Goal: Information Seeking & Learning: Learn about a topic

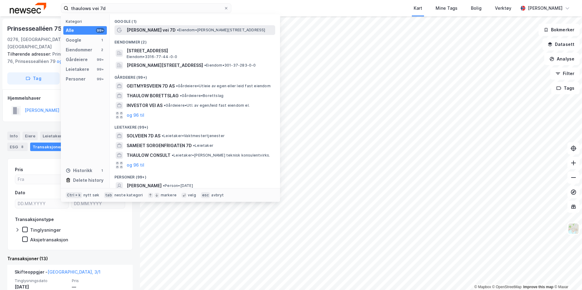
click at [217, 34] on div "[PERSON_NAME] vei 7D • Eiendom • [STREET_ADDRESS]" at bounding box center [194, 30] width 161 height 10
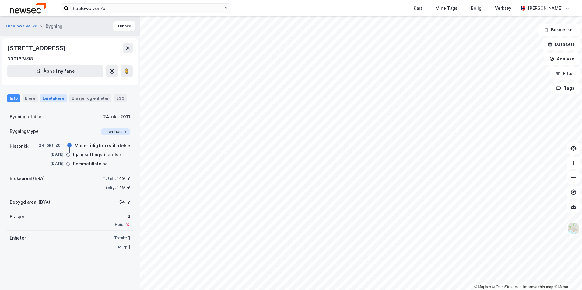
click at [47, 100] on div "Leietakere" at bounding box center [53, 98] width 26 height 8
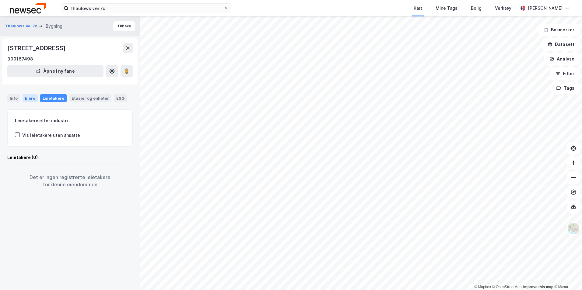
click at [30, 97] on div "Eiere" at bounding box center [30, 98] width 15 height 8
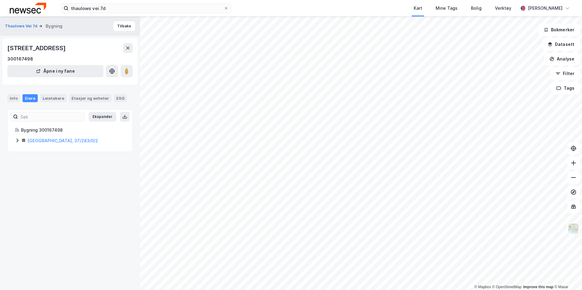
click at [16, 141] on icon at bounding box center [17, 140] width 5 height 5
drag, startPoint x: 94, startPoint y: 172, endPoint x: 71, endPoint y: 173, distance: 23.1
click at [71, 173] on div "50% - [PERSON_NAME]" at bounding box center [80, 171] width 89 height 7
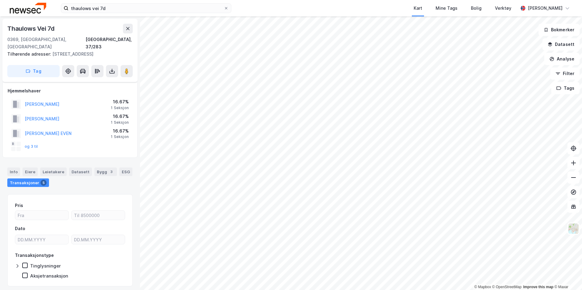
scroll to position [2, 0]
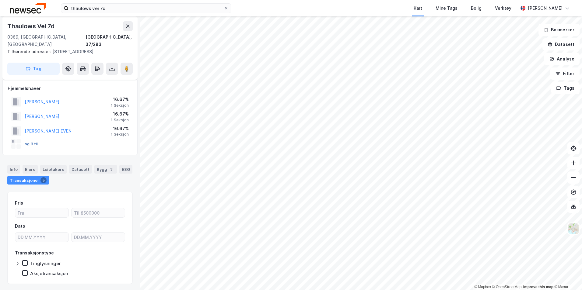
click at [0, 0] on button "og 3 til" at bounding box center [0, 0] width 0 height 0
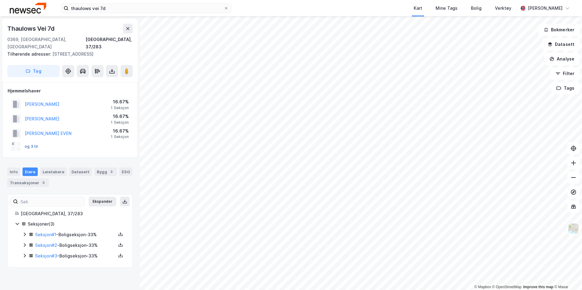
click at [0, 0] on button "og 3 til" at bounding box center [0, 0] width 0 height 0
click at [24, 253] on icon at bounding box center [24, 255] width 5 height 5
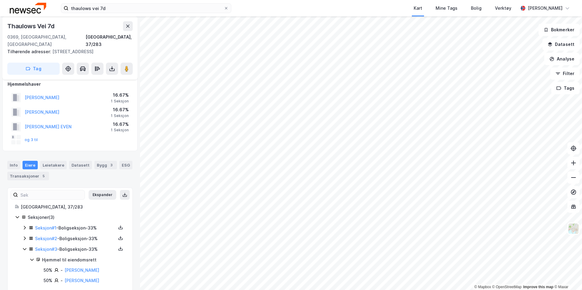
scroll to position [9, 0]
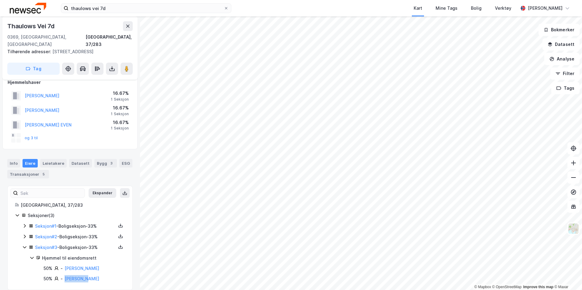
drag, startPoint x: 81, startPoint y: 269, endPoint x: 63, endPoint y: 272, distance: 18.6
click at [63, 275] on div "50% - [PERSON_NAME]" at bounding box center [85, 278] width 82 height 7
copy div "[PERSON_NAME]"
click at [22, 234] on icon at bounding box center [24, 236] width 5 height 5
click at [28, 223] on div "Seksjon # 1 - Boligseksjon - 33%" at bounding box center [73, 227] width 103 height 8
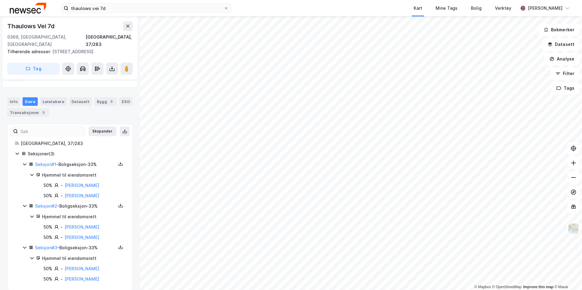
scroll to position [71, 0]
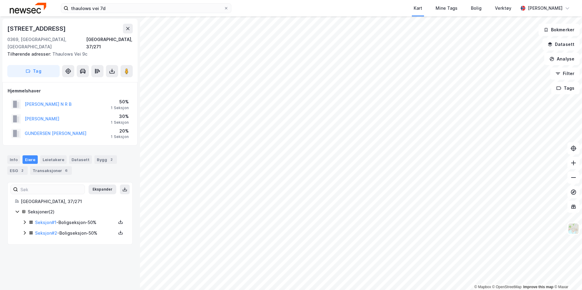
click at [24, 231] on icon at bounding box center [24, 233] width 5 height 5
click at [25, 221] on icon at bounding box center [25, 223] width 2 height 4
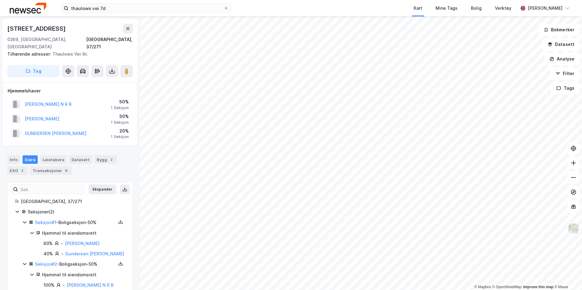
click at [25, 220] on icon at bounding box center [24, 222] width 5 height 5
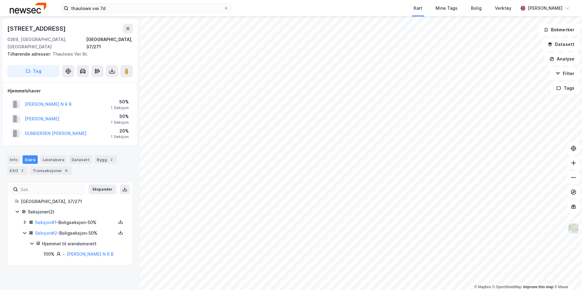
click at [24, 231] on icon at bounding box center [24, 233] width 5 height 5
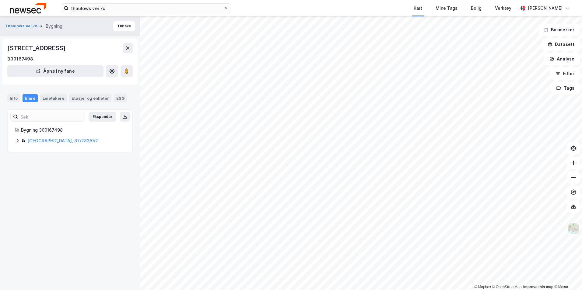
click at [19, 140] on icon at bounding box center [17, 140] width 5 height 5
drag, startPoint x: 112, startPoint y: 173, endPoint x: 58, endPoint y: 172, distance: 53.3
click at [58, 172] on div "50% - [PERSON_NAME]" at bounding box center [80, 171] width 89 height 7
copy link "[PERSON_NAME]"
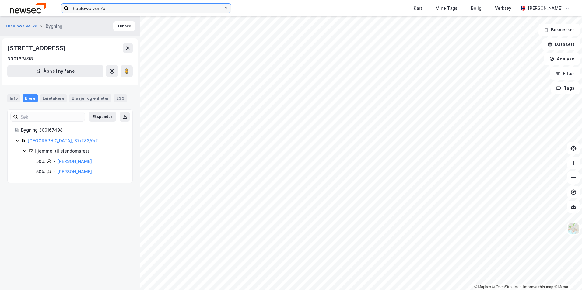
click at [132, 8] on input "thaulows vei 7d" at bounding box center [145, 8] width 155 height 9
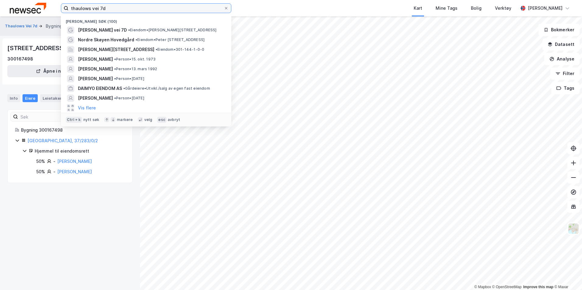
click at [132, 8] on input "thaulows vei 7d" at bounding box center [145, 8] width 155 height 9
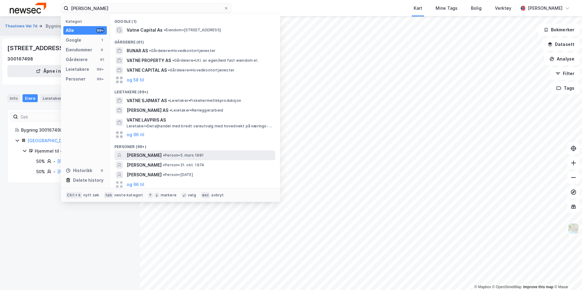
click at [166, 155] on span "• Person • [DATE]" at bounding box center [183, 155] width 41 height 5
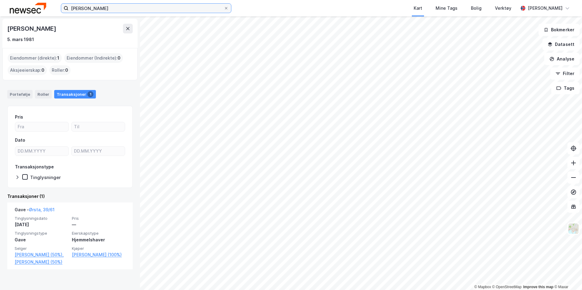
click at [135, 8] on input "[PERSON_NAME]" at bounding box center [145, 8] width 155 height 9
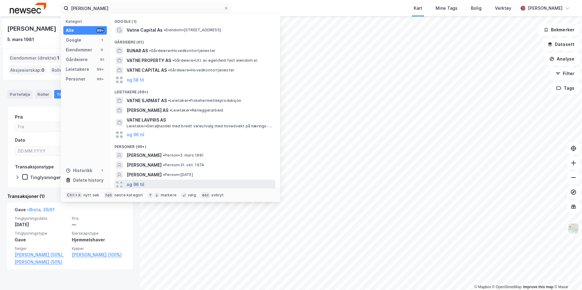
click at [138, 181] on button "og 96 til" at bounding box center [136, 184] width 18 height 7
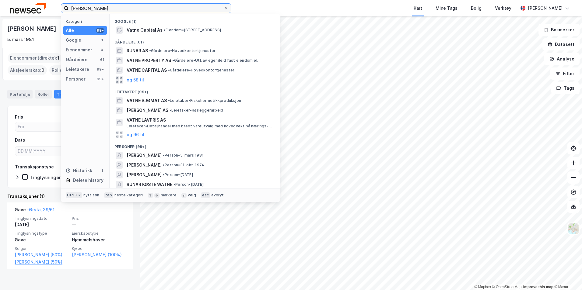
click at [141, 8] on input "[PERSON_NAME]" at bounding box center [145, 8] width 155 height 9
type input "c"
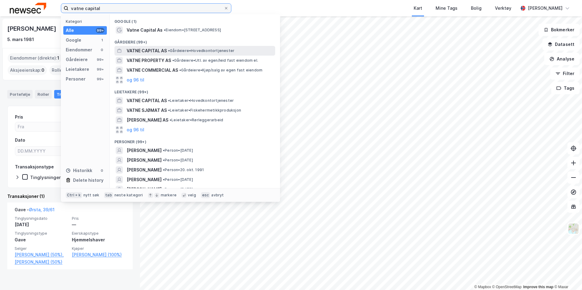
type input "vatne capital"
click at [153, 50] on span "VATNE CAPITAL AS" at bounding box center [147, 50] width 40 height 7
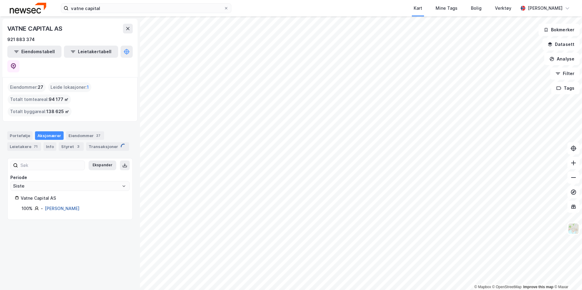
click at [54, 206] on link "[PERSON_NAME]" at bounding box center [62, 208] width 35 height 5
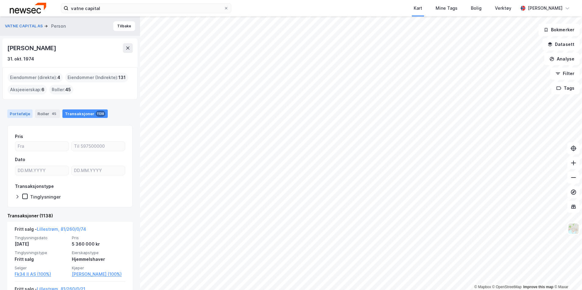
click at [24, 115] on div "Portefølje" at bounding box center [19, 114] width 25 height 9
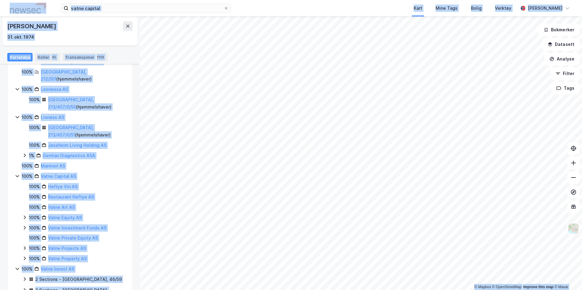
scroll to position [65, 0]
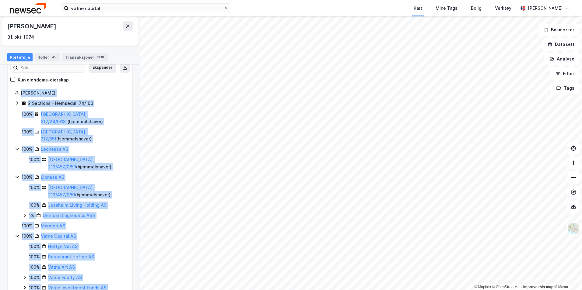
drag, startPoint x: 110, startPoint y: 271, endPoint x: 14, endPoint y: 86, distance: 207.8
click at [14, 86] on div "Ekspander Kun eiendoms-eierskap [PERSON_NAME] 2 Sections - [GEOGRAPHIC_DATA], 7…" at bounding box center [69, 234] width 125 height 347
click at [109, 212] on div "1% Gentian Diagnostics ASA" at bounding box center [77, 215] width 96 height 7
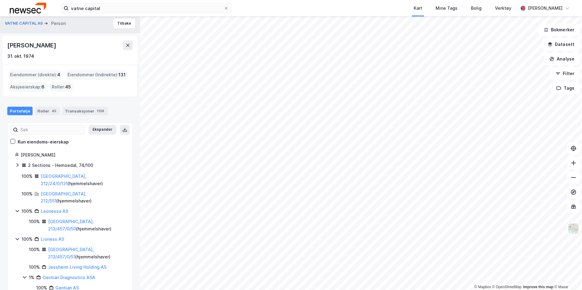
scroll to position [0, 0]
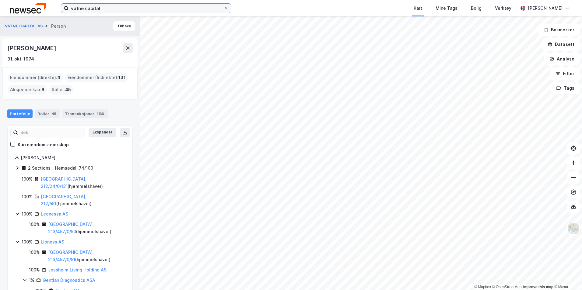
click at [113, 12] on input "vatne capital" at bounding box center [145, 8] width 155 height 9
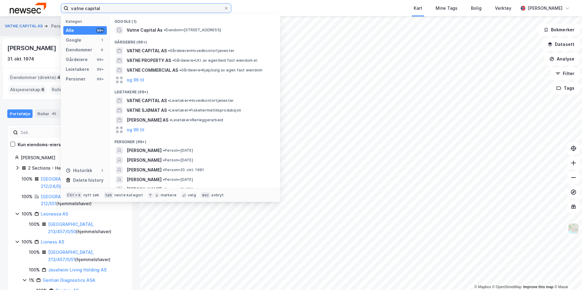
click at [113, 12] on input "vatne capital" at bounding box center [145, 8] width 155 height 9
click at [40, 101] on div "VATNE CAPITAL AS Person Tilbake [PERSON_NAME] [DATE] Eiendommer (direkte) : 4 E…" at bounding box center [70, 153] width 140 height 274
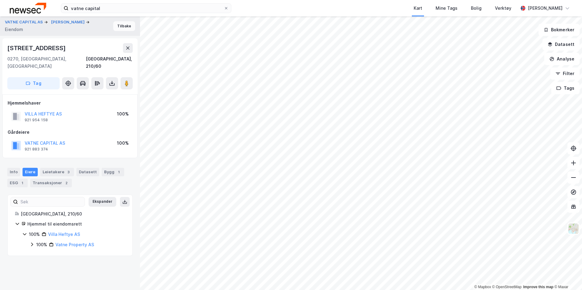
click at [115, 28] on button "Tilbake" at bounding box center [124, 26] width 22 height 10
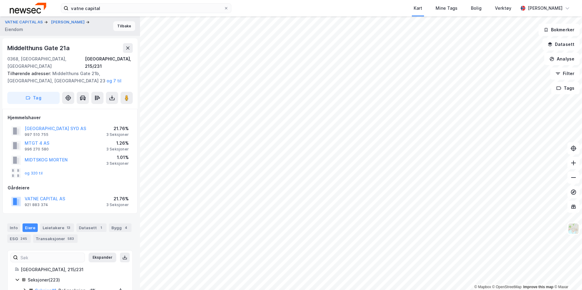
click at [119, 26] on button "Tilbake" at bounding box center [124, 26] width 22 height 10
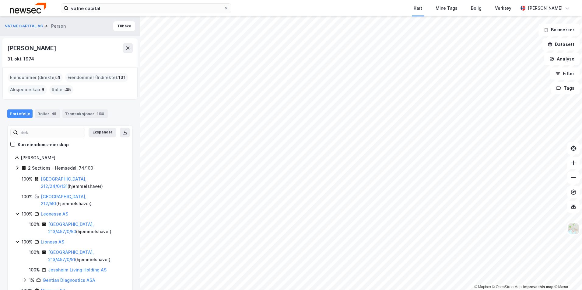
click at [123, 134] on button at bounding box center [125, 133] width 10 height 10
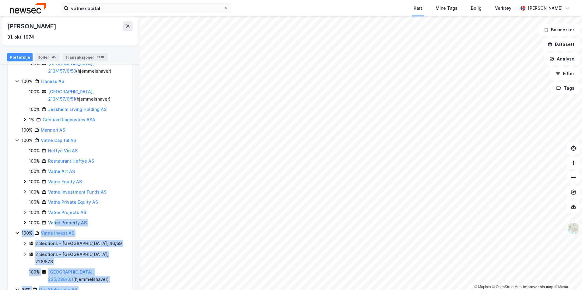
drag, startPoint x: 112, startPoint y: 271, endPoint x: 56, endPoint y: 208, distance: 84.1
click at [56, 208] on div "2 Sections - [GEOGRAPHIC_DATA], 74/100 100% [GEOGRAPHIC_DATA], 212/24/0/131 ( h…" at bounding box center [70, 154] width 110 height 300
drag, startPoint x: 56, startPoint y: 208, endPoint x: 23, endPoint y: 239, distance: 44.8
click at [23, 252] on icon at bounding box center [24, 254] width 5 height 5
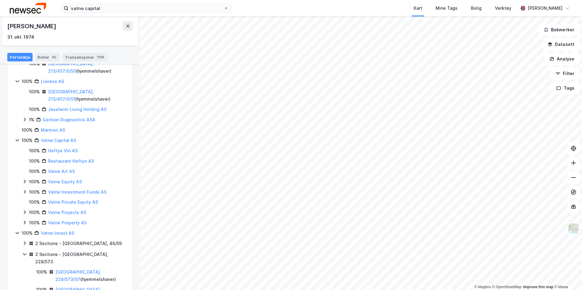
click at [25, 241] on icon at bounding box center [24, 243] width 5 height 5
click at [25, 220] on icon at bounding box center [24, 222] width 5 height 5
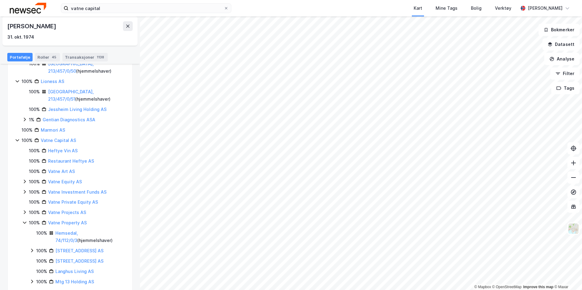
click at [23, 210] on icon at bounding box center [24, 212] width 5 height 5
click at [24, 172] on div "100% Heftye Vin AS 100% Restaurant Heftye AS 100% Vatne Art AS 100% Vatne Equit…" at bounding box center [73, 280] width 103 height 267
click at [25, 180] on icon at bounding box center [25, 182] width 2 height 4
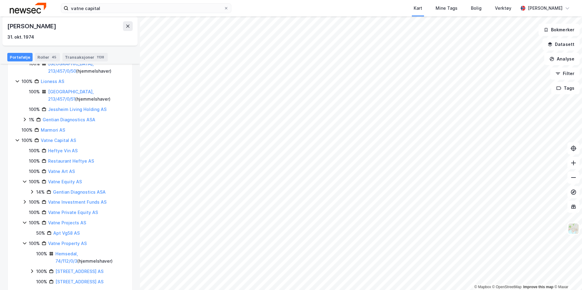
click at [25, 199] on div "100% Vatne Investment Funds AS" at bounding box center [73, 202] width 103 height 7
click at [27, 231] on icon at bounding box center [24, 233] width 5 height 5
click at [26, 231] on icon at bounding box center [24, 233] width 5 height 5
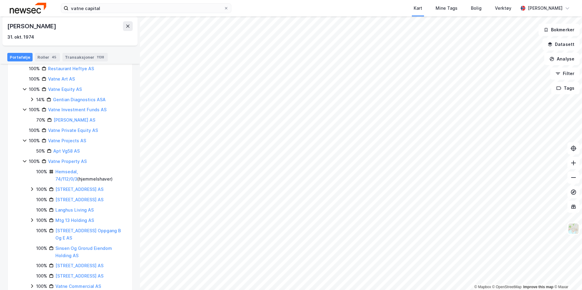
scroll to position [343, 0]
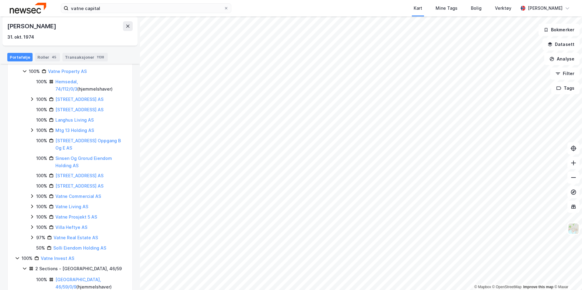
click at [31, 225] on icon at bounding box center [32, 227] width 5 height 5
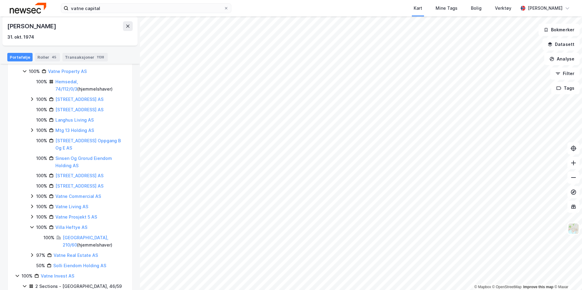
drag, startPoint x: 31, startPoint y: 203, endPoint x: 31, endPoint y: 197, distance: 6.1
click at [31, 215] on icon at bounding box center [32, 217] width 5 height 5
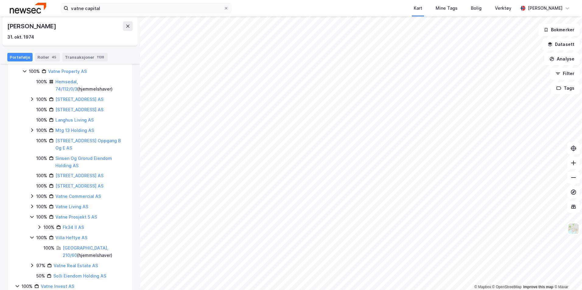
click at [31, 204] on icon at bounding box center [32, 206] width 5 height 5
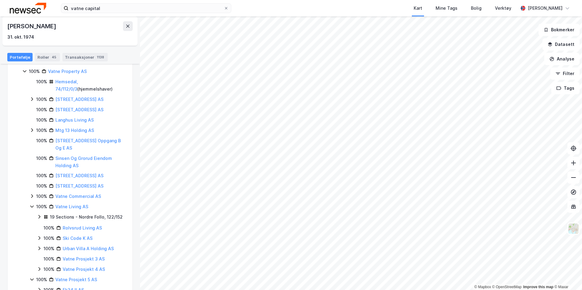
click at [30, 194] on icon at bounding box center [32, 196] width 5 height 5
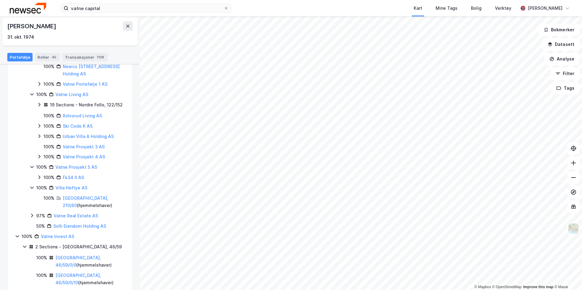
scroll to position [526, 0]
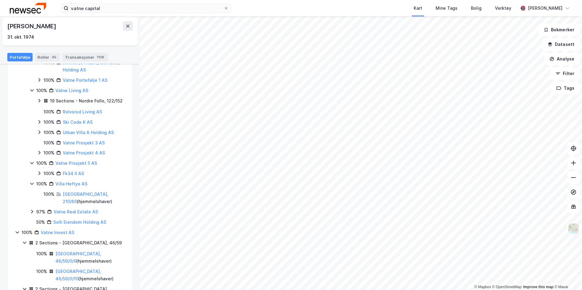
click at [31, 209] on icon at bounding box center [32, 211] width 5 height 5
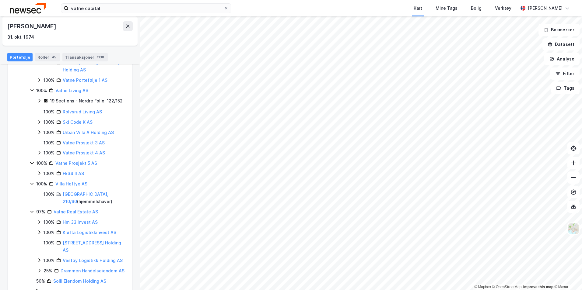
click at [39, 220] on icon at bounding box center [39, 222] width 2 height 4
drag, startPoint x: 40, startPoint y: 226, endPoint x: 40, endPoint y: 234, distance: 7.9
click at [40, 240] on icon at bounding box center [39, 242] width 5 height 5
click at [39, 279] on icon at bounding box center [39, 281] width 5 height 5
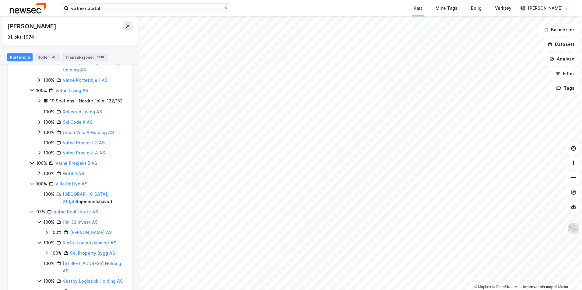
click at [39, 172] on icon at bounding box center [39, 174] width 2 height 4
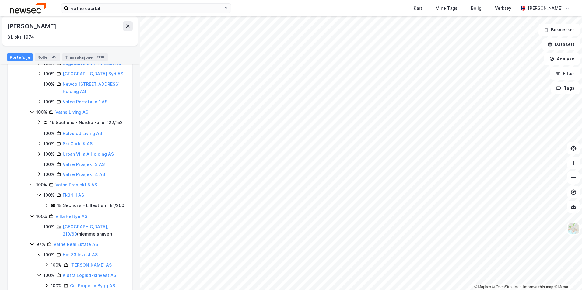
scroll to position [495, 0]
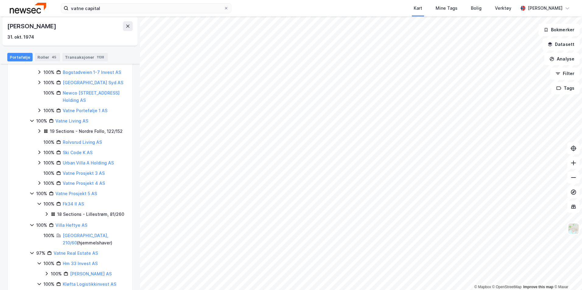
click at [50, 211] on div "18 Sections - Lillestrøm, 81/260" at bounding box center [84, 215] width 81 height 8
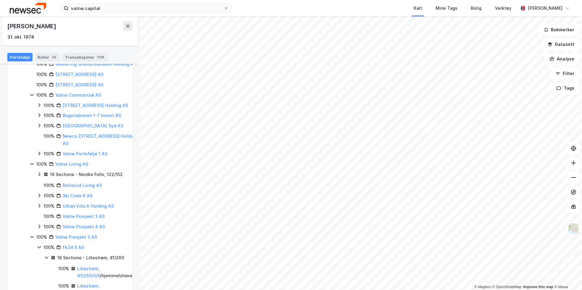
scroll to position [404, 0]
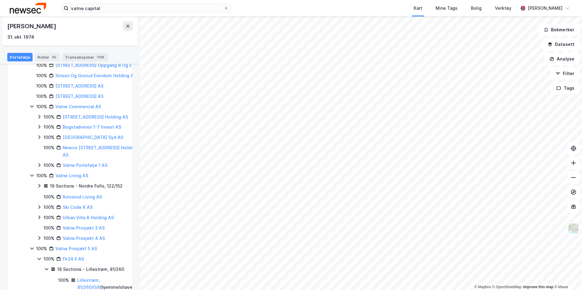
click at [39, 188] on icon at bounding box center [39, 185] width 5 height 5
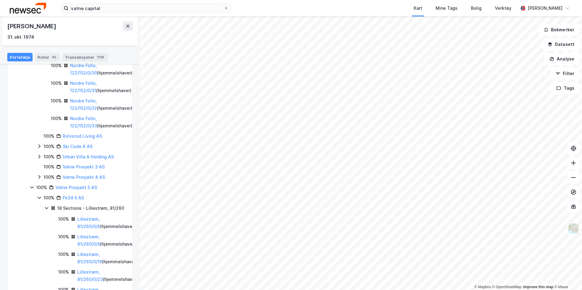
scroll to position [1013, 0]
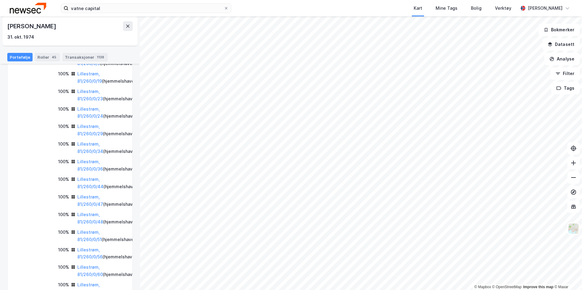
scroll to position [1500, 0]
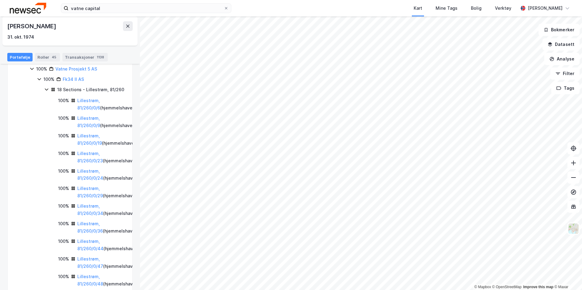
click at [42, 62] on div "100% Vatne Prosjekt 4 AS" at bounding box center [88, 58] width 103 height 7
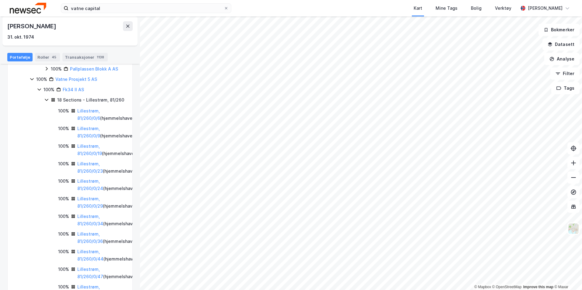
click at [40, 40] on icon at bounding box center [39, 37] width 5 height 5
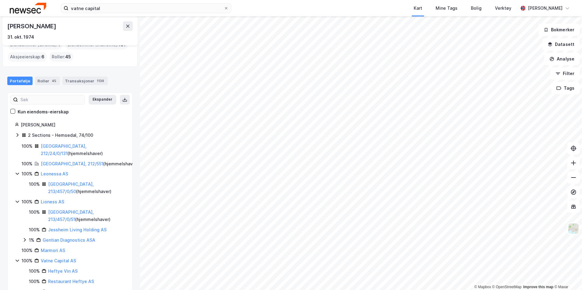
scroll to position [61, 0]
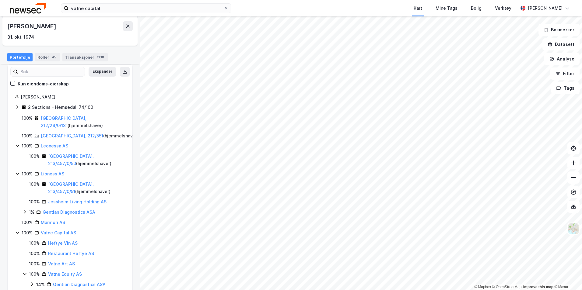
click at [19, 108] on icon at bounding box center [17, 107] width 5 height 5
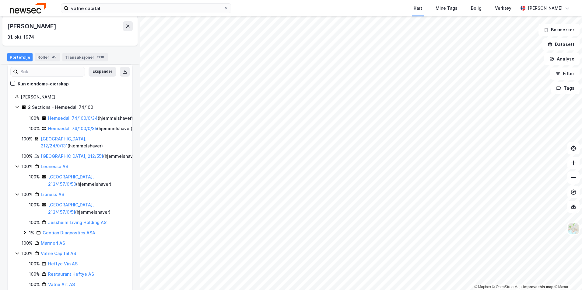
click at [19, 108] on icon at bounding box center [17, 107] width 5 height 5
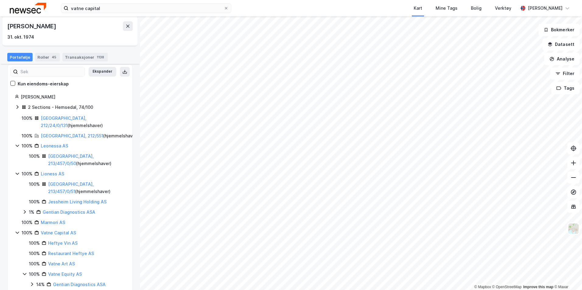
click at [19, 108] on icon at bounding box center [17, 107] width 5 height 5
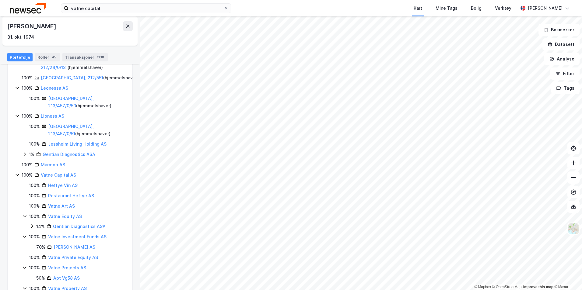
scroll to position [152, 0]
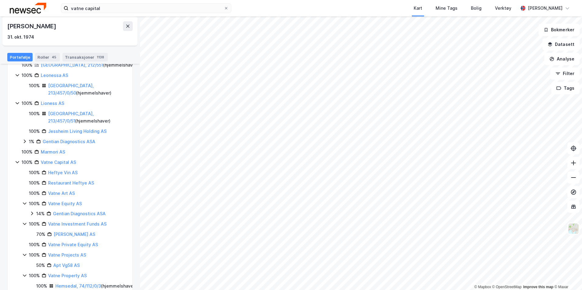
click at [25, 144] on icon at bounding box center [24, 141] width 5 height 5
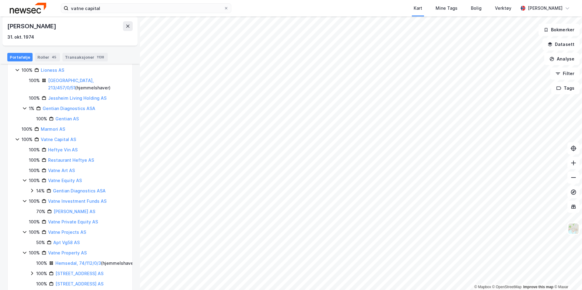
scroll to position [274, 0]
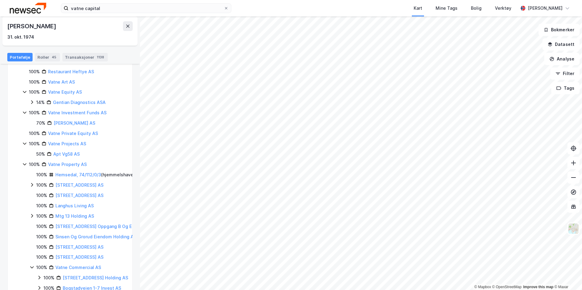
click at [33, 187] on icon at bounding box center [32, 185] width 2 height 4
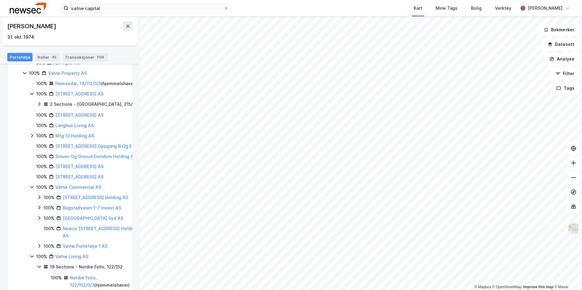
click at [30, 138] on icon at bounding box center [32, 135] width 5 height 5
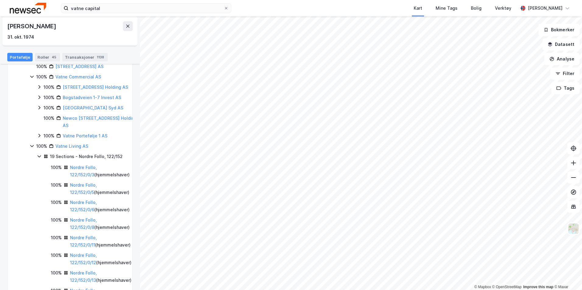
scroll to position [487, 0]
click at [38, 89] on icon at bounding box center [39, 86] width 5 height 5
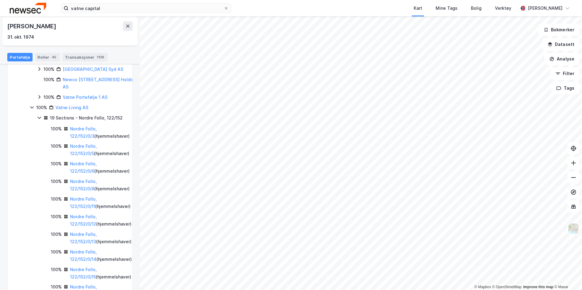
scroll to position [548, 0]
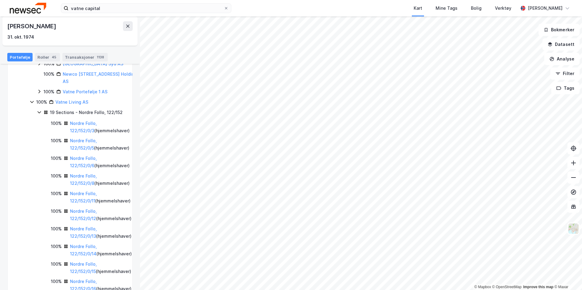
click at [39, 56] on icon at bounding box center [39, 53] width 5 height 5
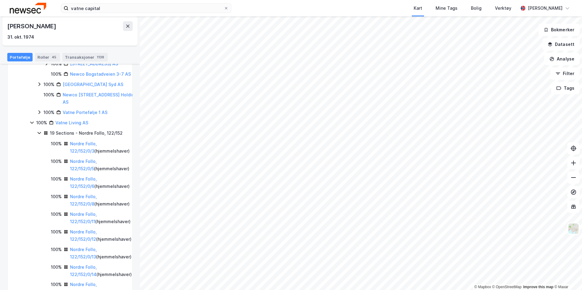
click at [38, 87] on icon at bounding box center [39, 84] width 5 height 5
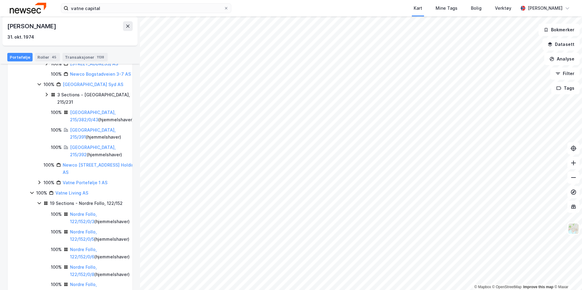
click at [47, 65] on icon at bounding box center [47, 63] width 2 height 3
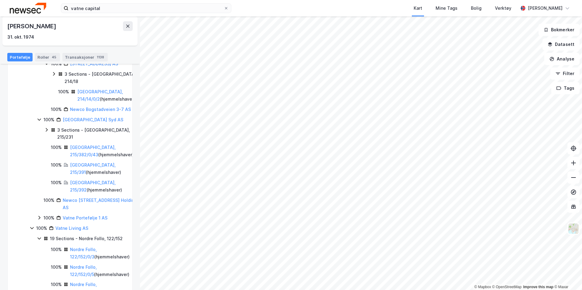
click at [47, 132] on icon at bounding box center [46, 130] width 5 height 5
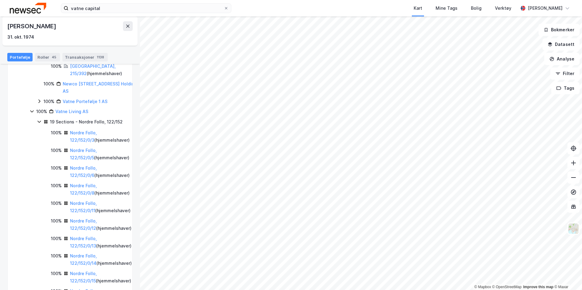
scroll to position [730, 0]
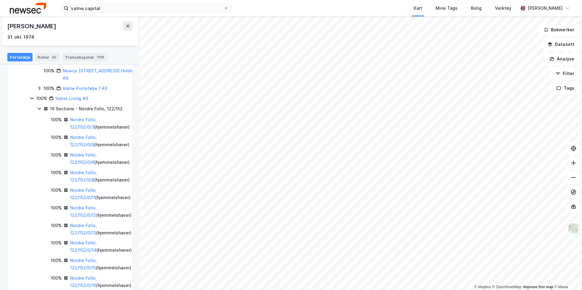
click at [40, 91] on icon at bounding box center [39, 88] width 5 height 5
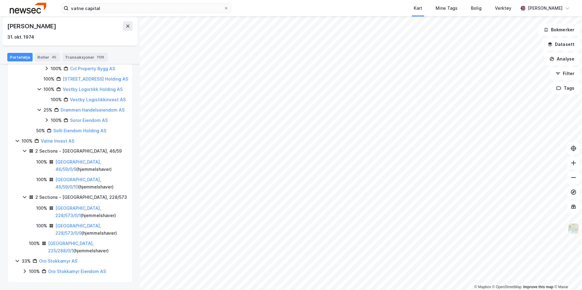
scroll to position [2733, 0]
click at [47, 123] on icon at bounding box center [46, 120] width 5 height 5
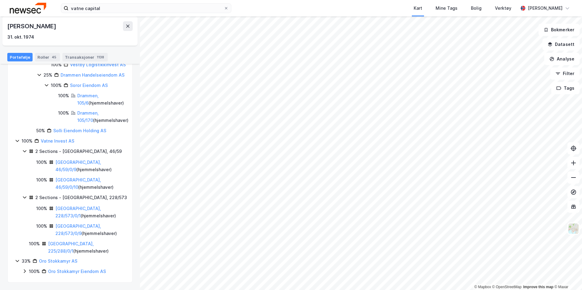
scroll to position [2768, 0]
click at [22, 271] on div "33% Oro Stokkamyr AS 100% Oro Stokkamyr Eiendom AS" at bounding box center [79, 267] width 128 height 18
click at [23, 271] on icon at bounding box center [24, 271] width 5 height 5
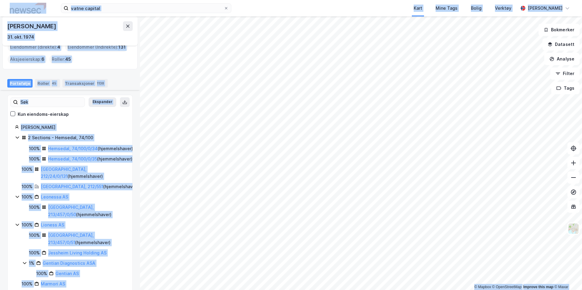
scroll to position [0, 0]
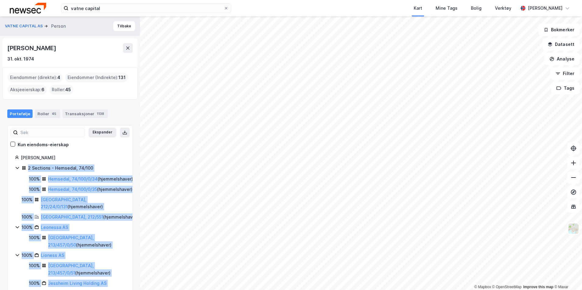
drag, startPoint x: 83, startPoint y: 235, endPoint x: 21, endPoint y: 166, distance: 93.1
copy div "0 Loremips - Dolorsit, 84/700 665% Ametcons, 17/408/3/99 ( adipiscingeli ) 235%…"
